Goal: Transaction & Acquisition: Purchase product/service

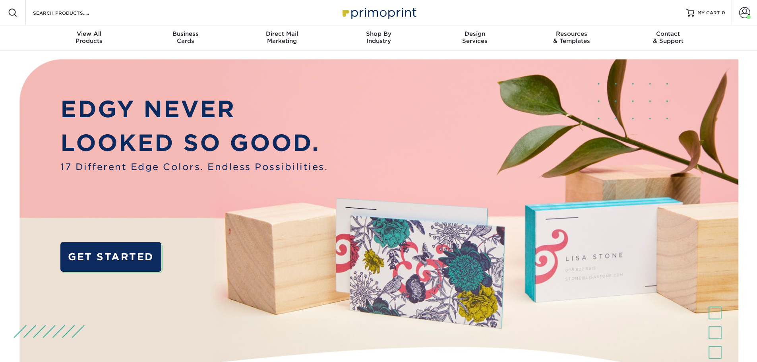
click at [750, 12] on span at bounding box center [744, 12] width 11 height 11
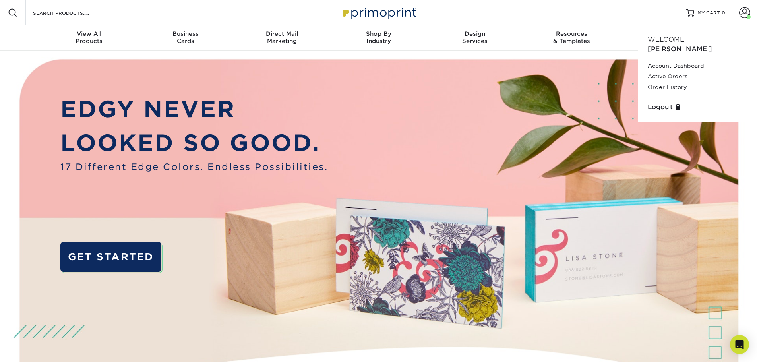
click at [657, 82] on link "Order History" at bounding box center [698, 87] width 100 height 11
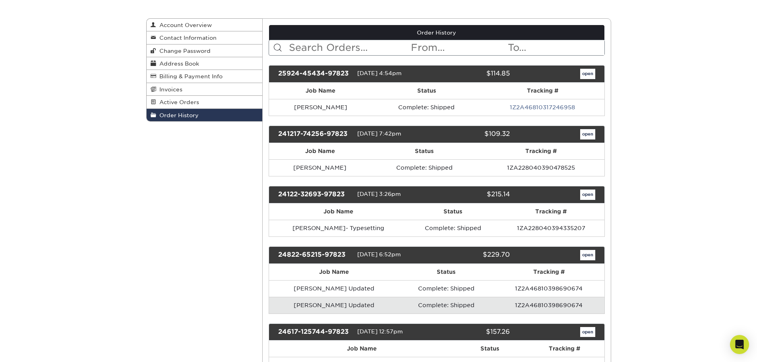
scroll to position [79, 0]
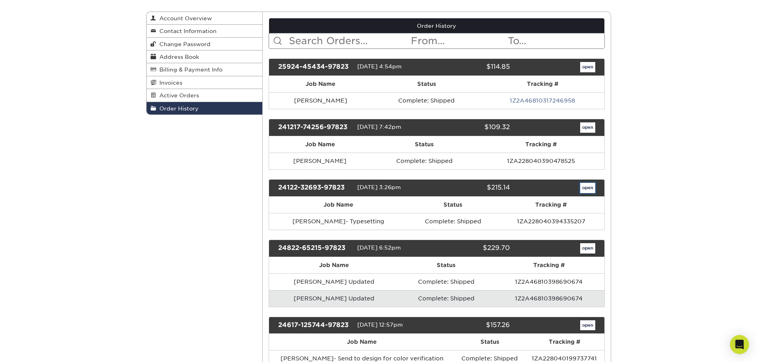
click at [589, 188] on link "open" at bounding box center [587, 188] width 15 height 10
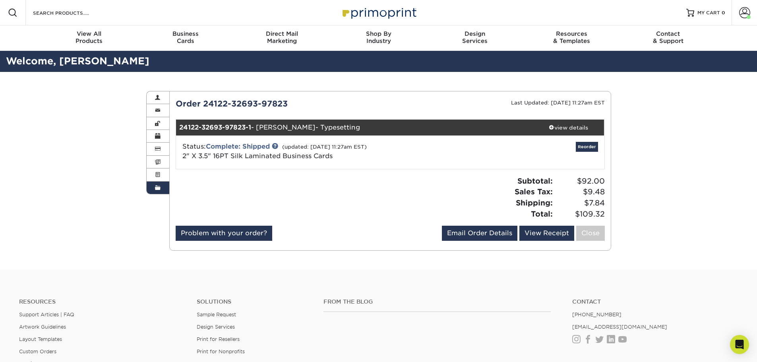
click at [579, 129] on div "view details" at bounding box center [569, 128] width 72 height 8
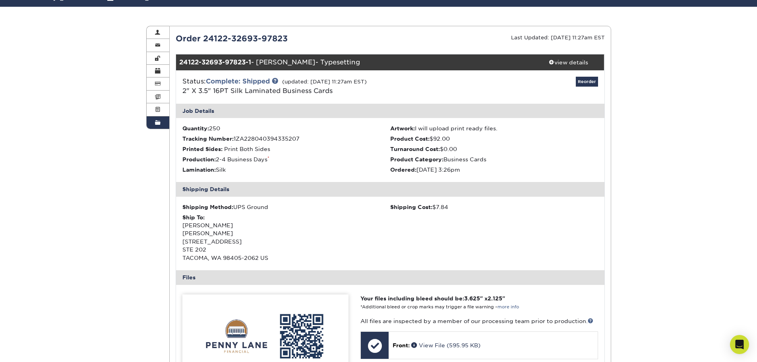
scroll to position [159, 0]
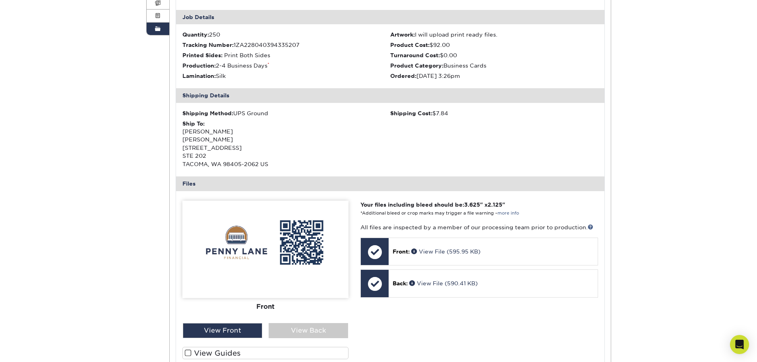
click at [382, 281] on div at bounding box center [375, 284] width 28 height 28
click at [380, 241] on div at bounding box center [375, 252] width 28 height 28
click at [378, 247] on div at bounding box center [375, 252] width 28 height 28
click at [434, 250] on link "View File (595.95 KB)" at bounding box center [445, 251] width 69 height 6
click at [399, 281] on span "Back:" at bounding box center [400, 283] width 15 height 6
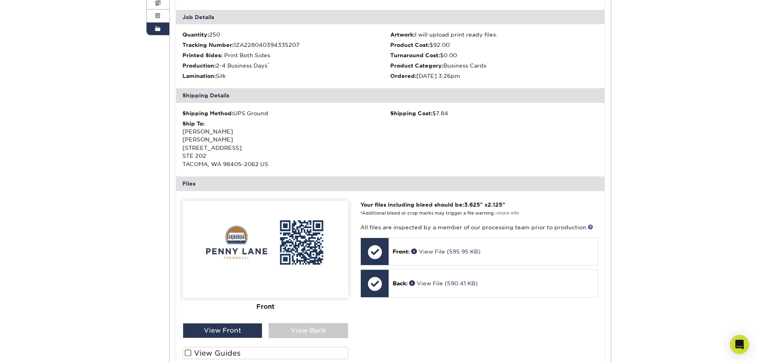
drag, startPoint x: 430, startPoint y: 277, endPoint x: 430, endPoint y: 284, distance: 6.8
click at [430, 279] on div "Back: View File (590.41 KB)" at bounding box center [493, 283] width 209 height 27
click at [430, 284] on link "View File (590.41 KB)" at bounding box center [443, 283] width 68 height 6
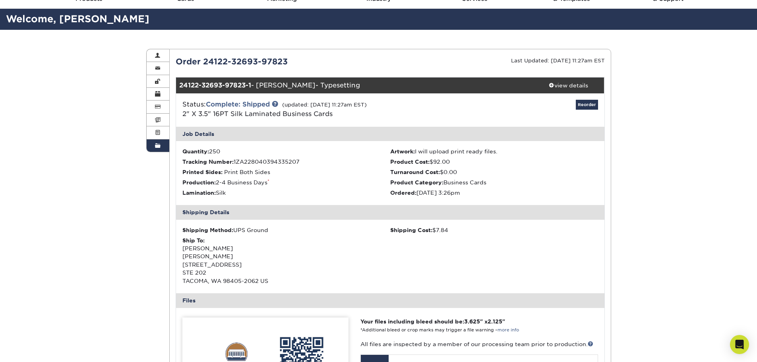
scroll to position [0, 0]
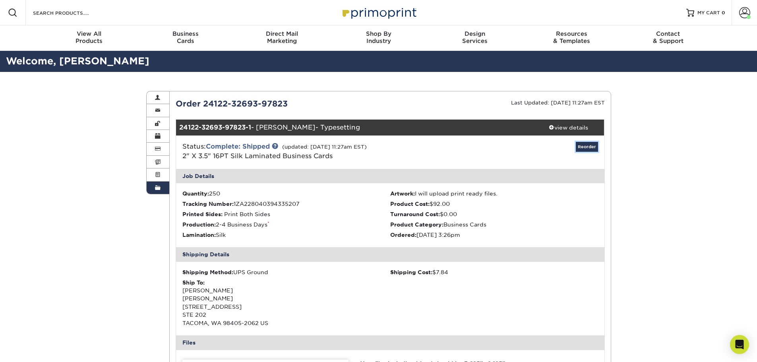
click at [594, 149] on link "Reorder" at bounding box center [587, 147] width 22 height 10
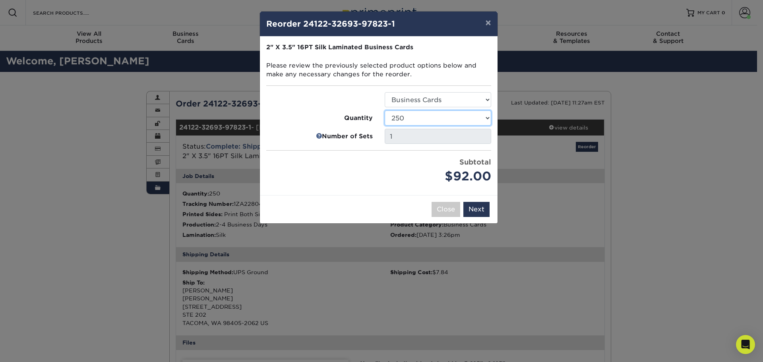
click at [460, 120] on select "25 50 75 100 250 500 1000 2500 5000 10000" at bounding box center [438, 117] width 106 height 15
select select "8a3a0fd1-38ae-49a0-8736-3fedadc3dc93"
click at [385, 110] on select "25 50 75 100 250 500 1000 2500 5000 10000" at bounding box center [438, 117] width 106 height 15
click at [474, 208] on button "Next" at bounding box center [476, 209] width 26 height 15
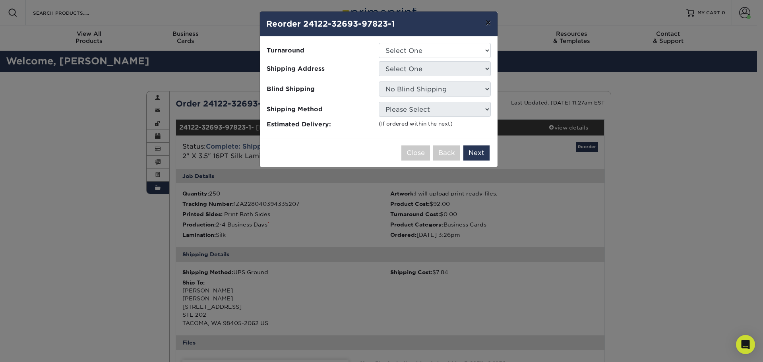
click at [488, 25] on button "×" at bounding box center [488, 23] width 18 height 22
